Goal: Information Seeking & Learning: Find specific fact

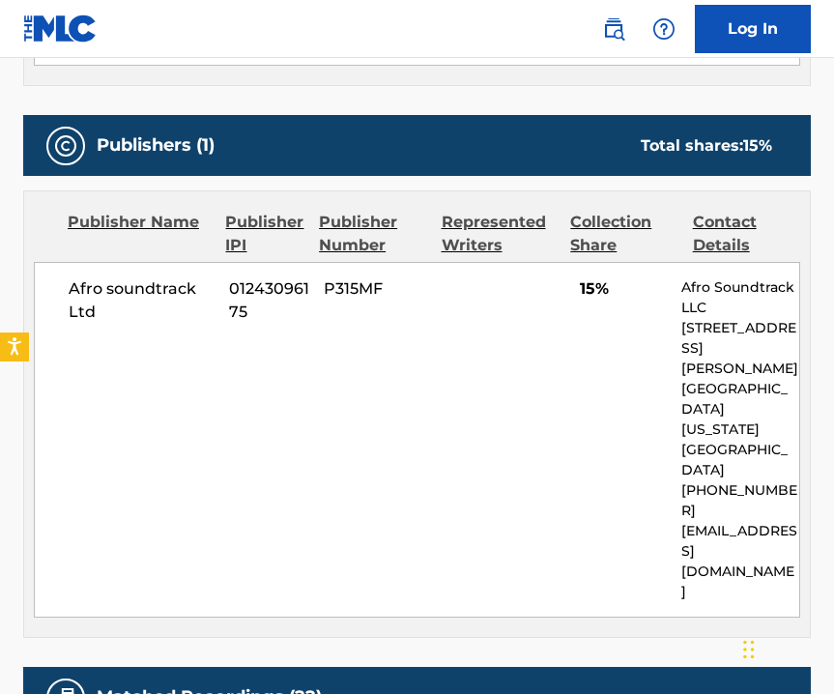
click at [394, 115] on div "Publishers (1) Total shares: 15 %" at bounding box center [417, 145] width 788 height 61
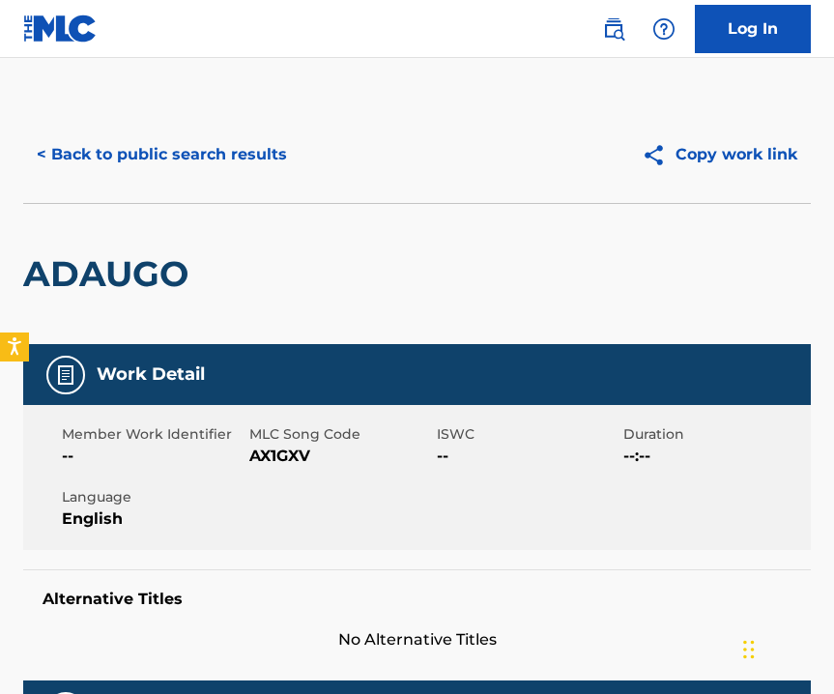
click at [192, 155] on button "< Back to public search results" at bounding box center [161, 154] width 277 height 48
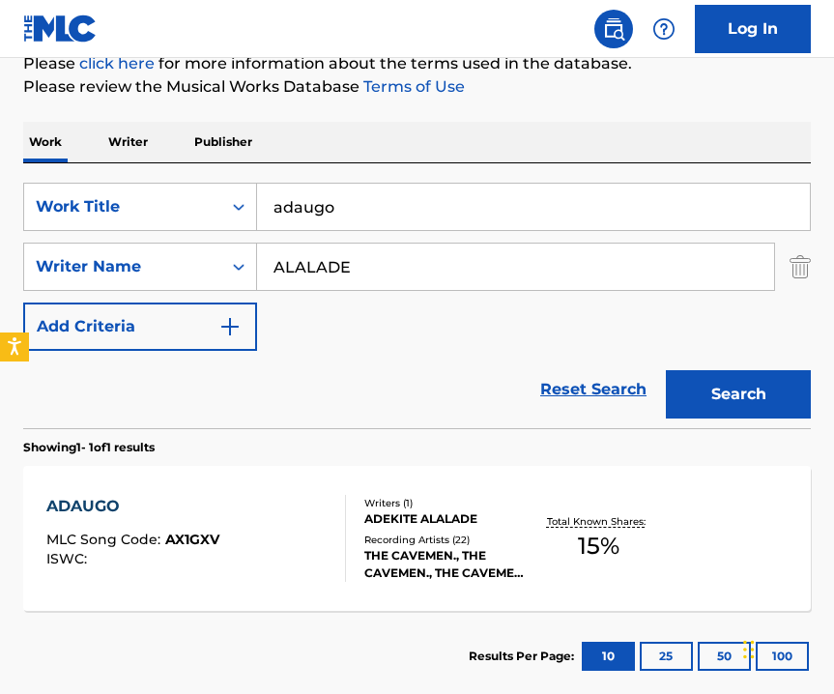
click at [322, 205] on input "adaugo" at bounding box center [533, 207] width 553 height 46
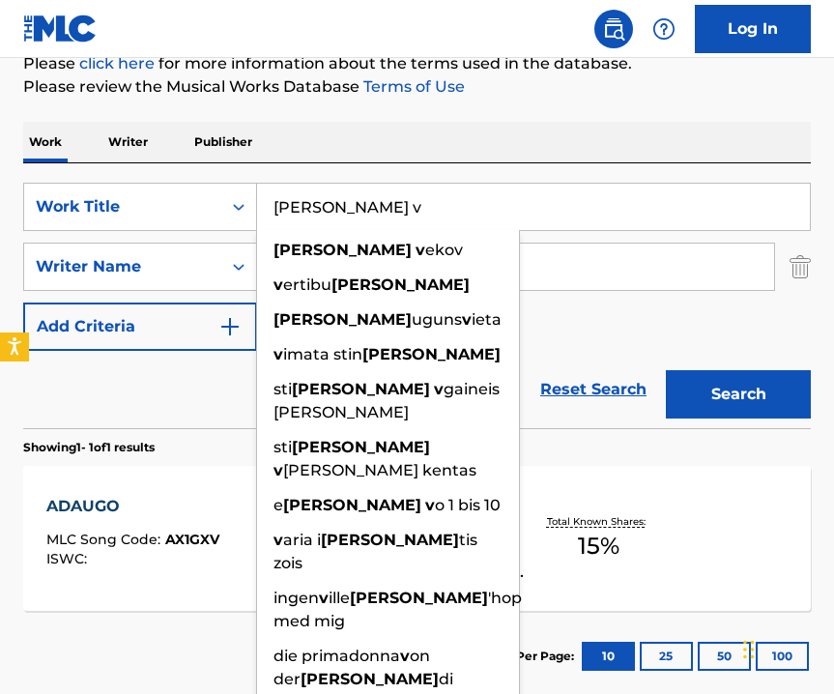
type input "[PERSON_NAME] v"
click at [586, 267] on input "ALALADE" at bounding box center [515, 267] width 517 height 46
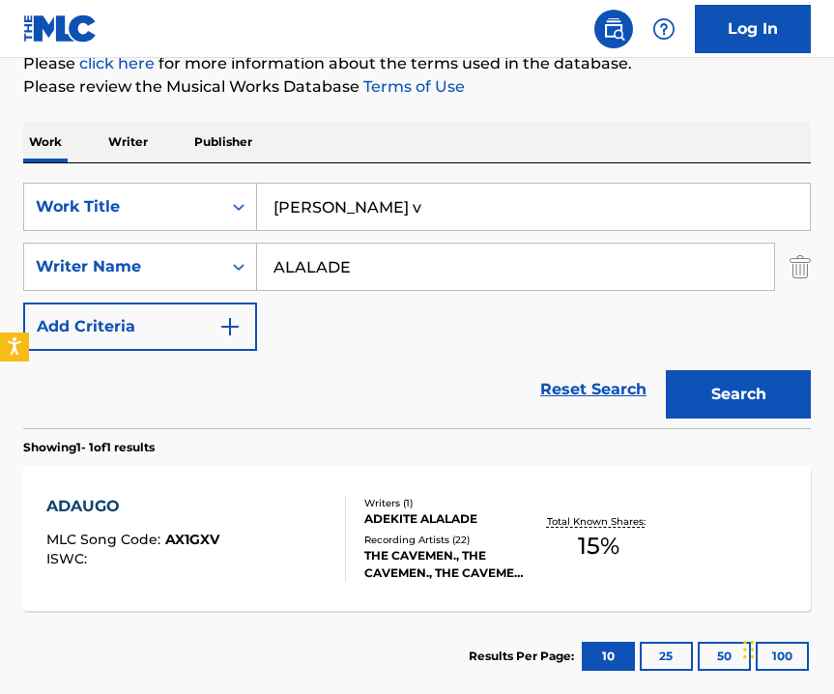
click at [586, 267] on input "ALALADE" at bounding box center [515, 267] width 517 height 46
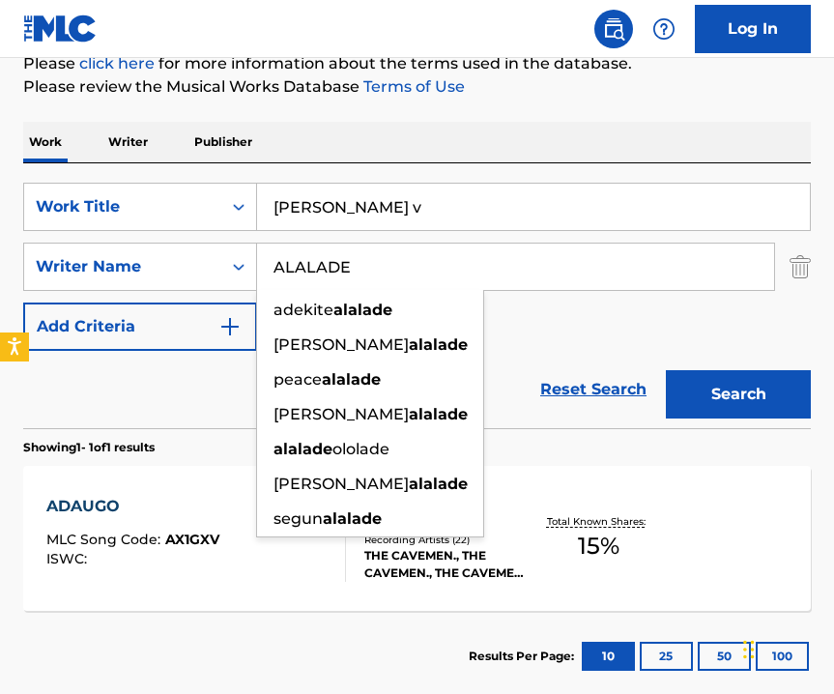
click at [586, 267] on input "ALALADE" at bounding box center [515, 267] width 517 height 46
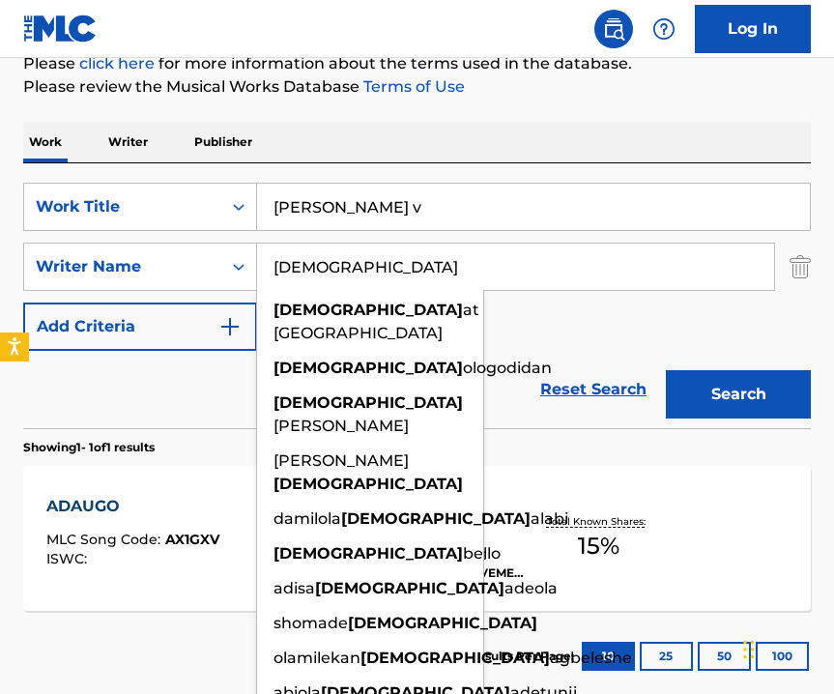
click at [762, 392] on button "Search" at bounding box center [738, 394] width 145 height 48
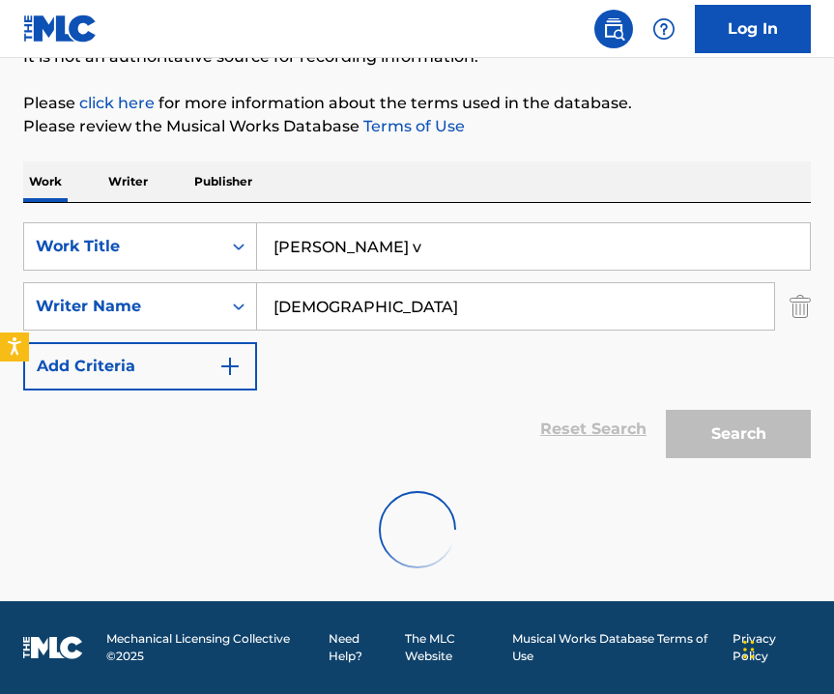
scroll to position [135, 0]
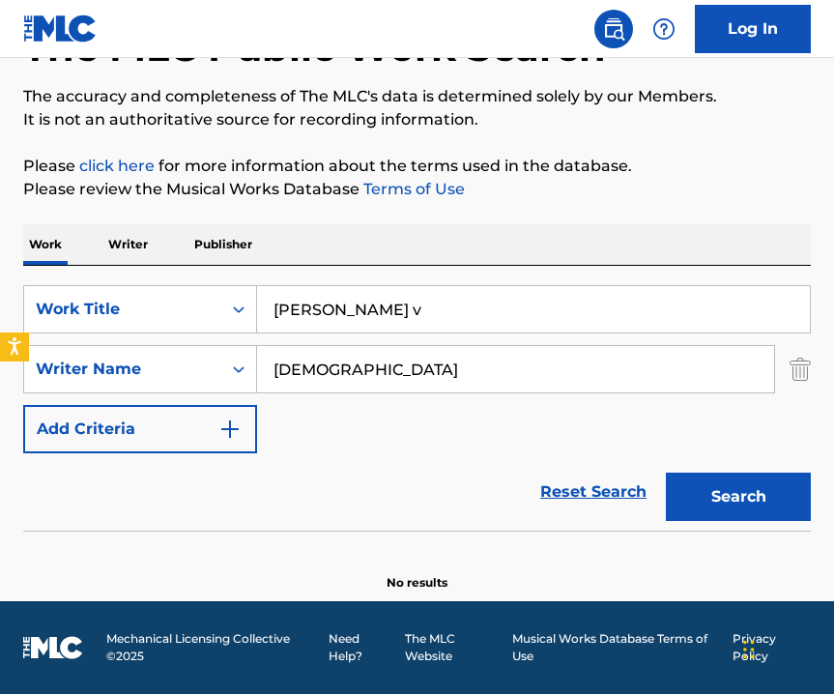
click at [328, 369] on input "[DEMOGRAPHIC_DATA]" at bounding box center [515, 369] width 517 height 46
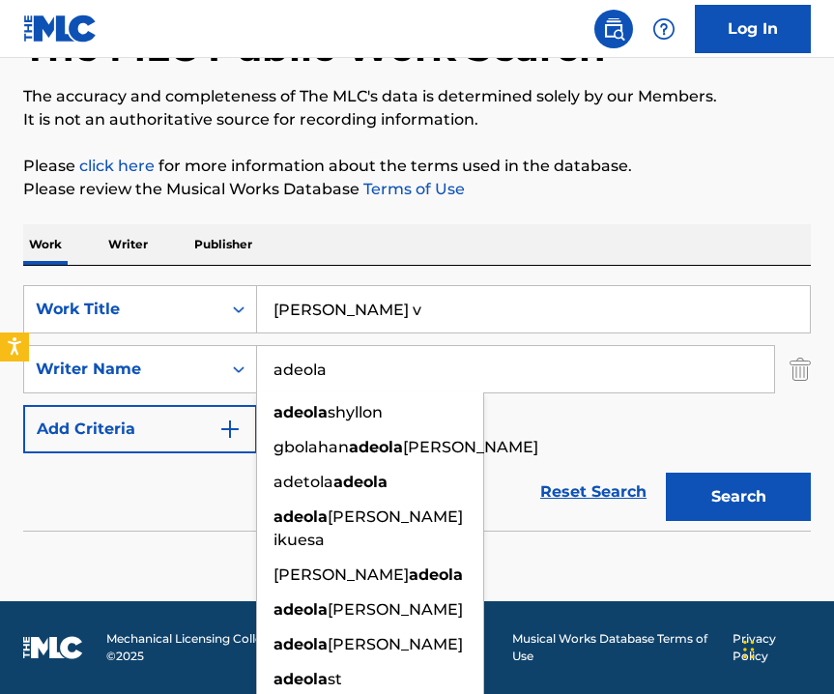
type input "adeola"
click at [738, 529] on div "Search" at bounding box center [733, 491] width 155 height 77
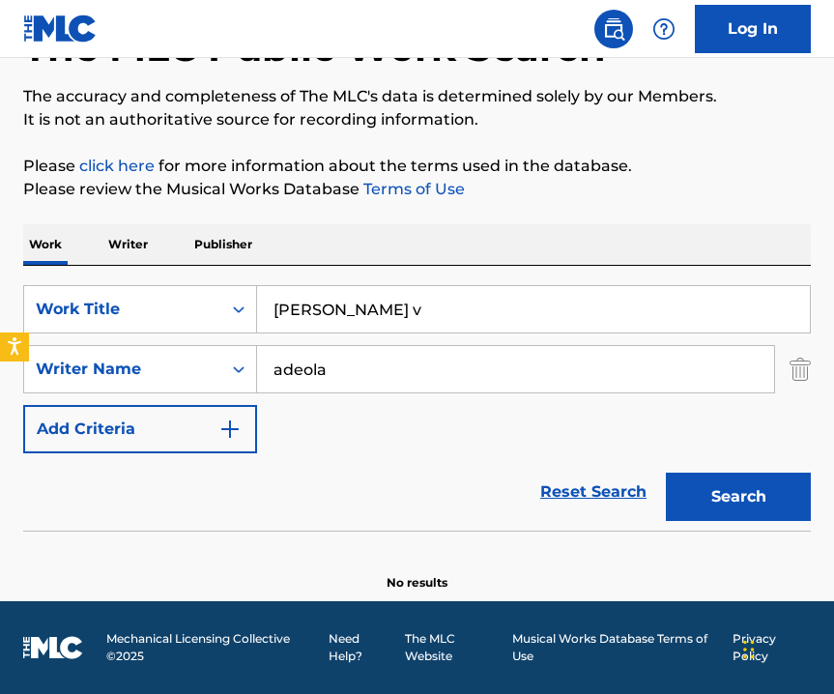
click at [736, 497] on button "Search" at bounding box center [738, 497] width 145 height 48
